Goal: Task Accomplishment & Management: Use online tool/utility

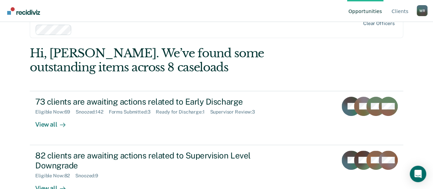
scroll to position [34, 0]
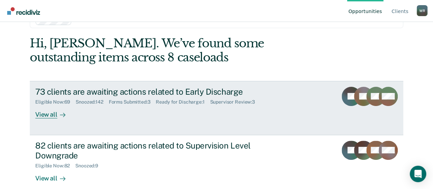
click at [49, 114] on div "View all" at bounding box center [54, 111] width 38 height 13
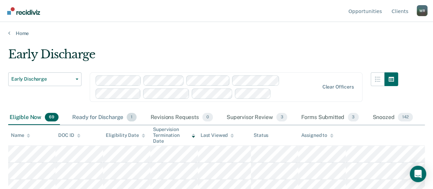
click at [109, 117] on div "Ready for Discharge 1" at bounding box center [104, 117] width 67 height 15
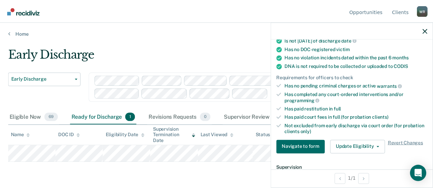
scroll to position [171, 0]
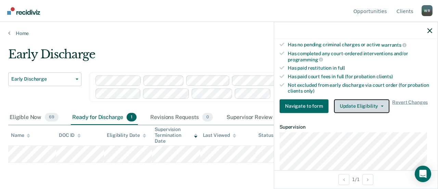
click at [382, 102] on button "Update Eligibility" at bounding box center [361, 106] width 55 height 14
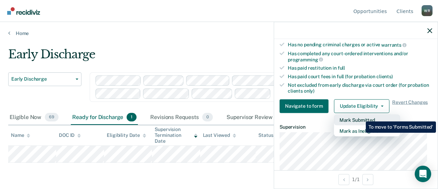
click at [361, 116] on button "Mark Submitted" at bounding box center [367, 119] width 66 height 11
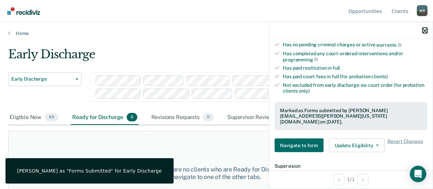
click at [424, 28] on icon "button" at bounding box center [425, 30] width 5 height 5
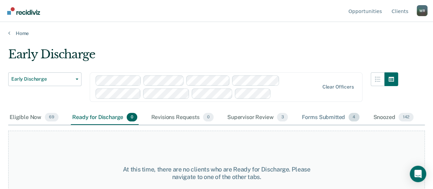
click at [333, 115] on div "Forms Submitted 4" at bounding box center [330, 117] width 61 height 15
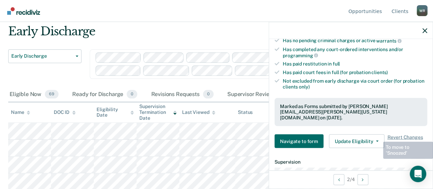
scroll to position [205, 0]
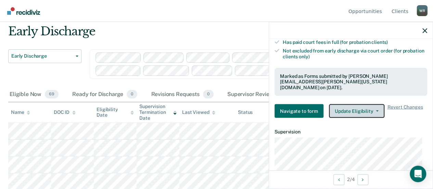
click at [375, 104] on button "Update Eligibility" at bounding box center [356, 111] width 55 height 14
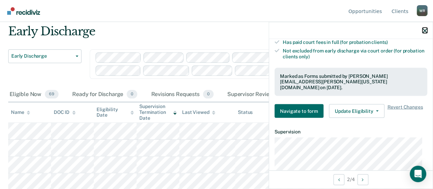
click at [425, 30] on icon "button" at bounding box center [425, 30] width 5 height 5
